Goal: Task Accomplishment & Management: Manage account settings

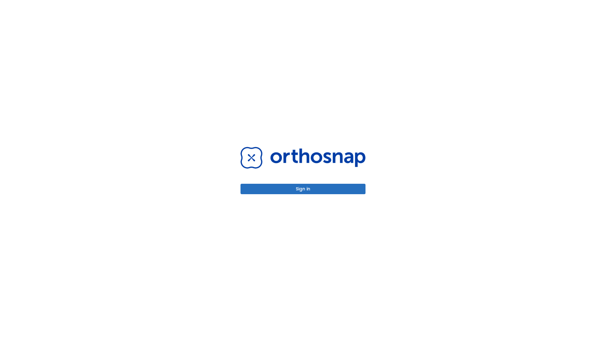
click at [303, 189] on button "Sign in" at bounding box center [303, 189] width 125 height 10
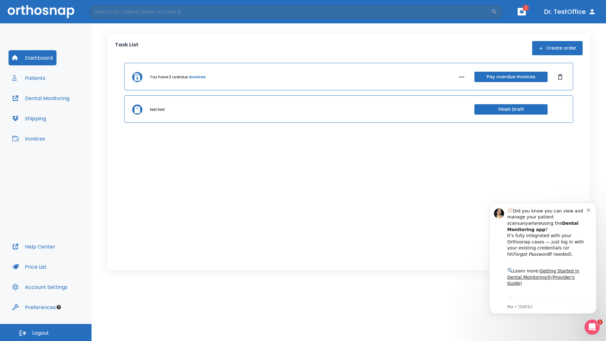
click at [46, 332] on span "Logout" at bounding box center [40, 333] width 17 height 7
